Goal: Register for event/course

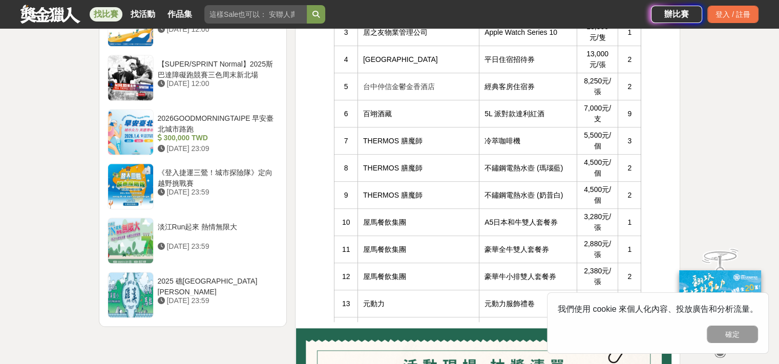
scroll to position [963, 0]
click at [134, 286] on div at bounding box center [130, 294] width 45 height 45
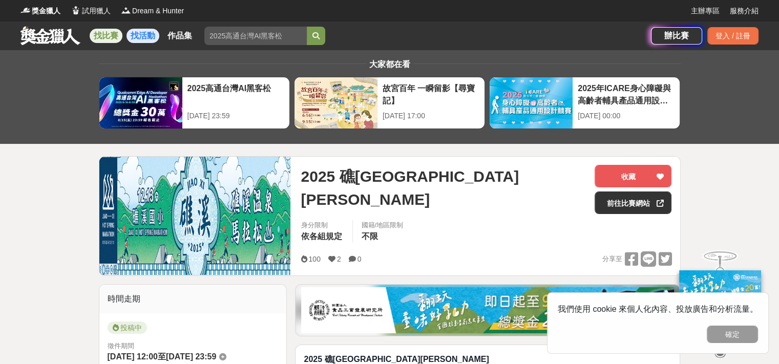
click at [143, 36] on link "找活動" at bounding box center [143, 36] width 33 height 14
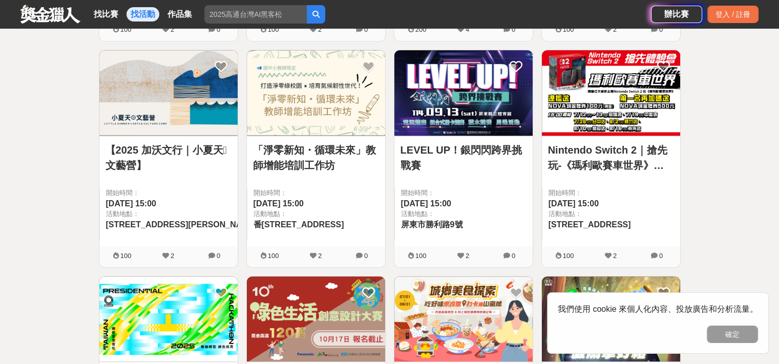
scroll to position [1023, 0]
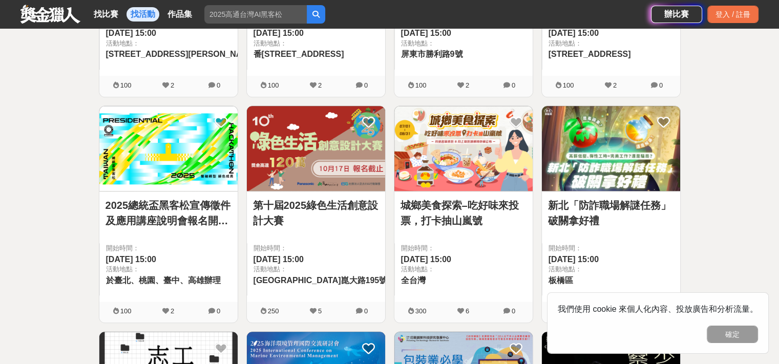
drag, startPoint x: 597, startPoint y: 194, endPoint x: 590, endPoint y: 208, distance: 15.8
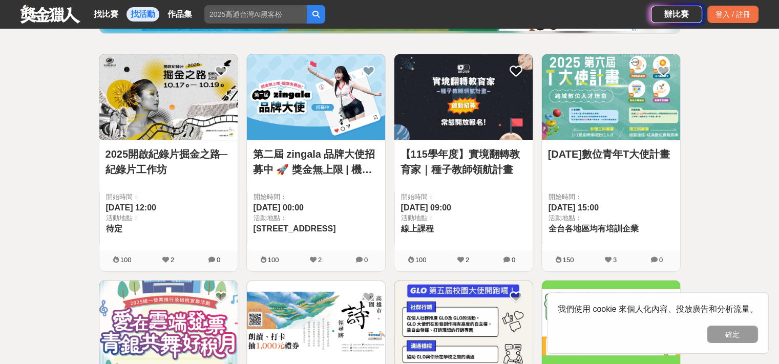
scroll to position [0, 0]
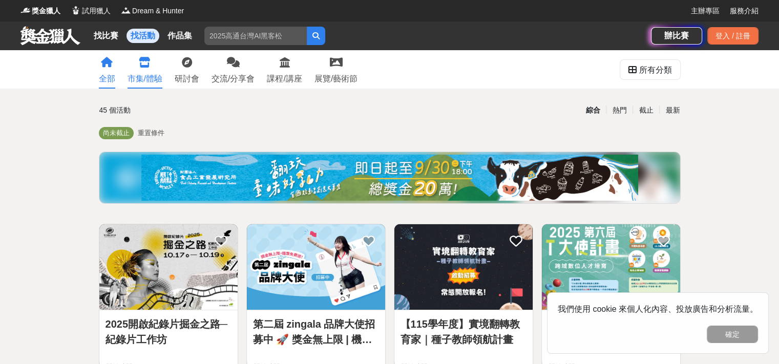
click at [151, 76] on div "市集/體驗" at bounding box center [145, 79] width 35 height 12
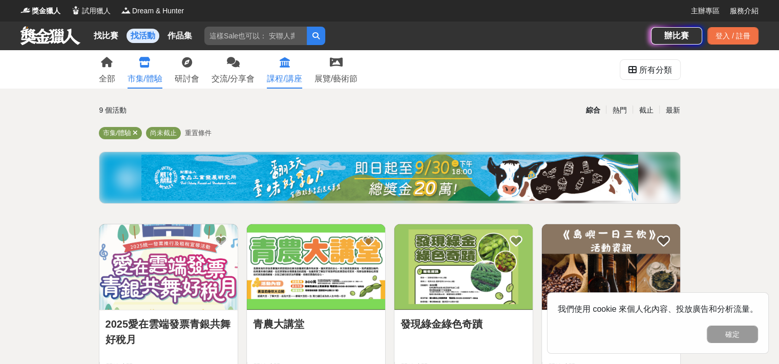
click at [302, 79] on div "課程/講座" at bounding box center [284, 79] width 35 height 12
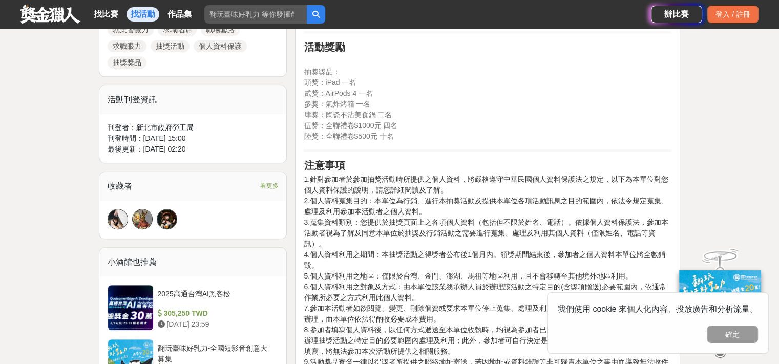
scroll to position [512, 0]
